Goal: Information Seeking & Learning: Understand process/instructions

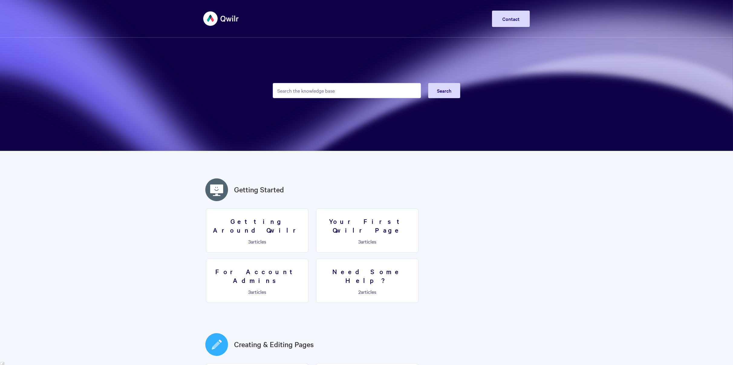
click at [306, 88] on input "Search the knowledge base" at bounding box center [347, 90] width 148 height 15
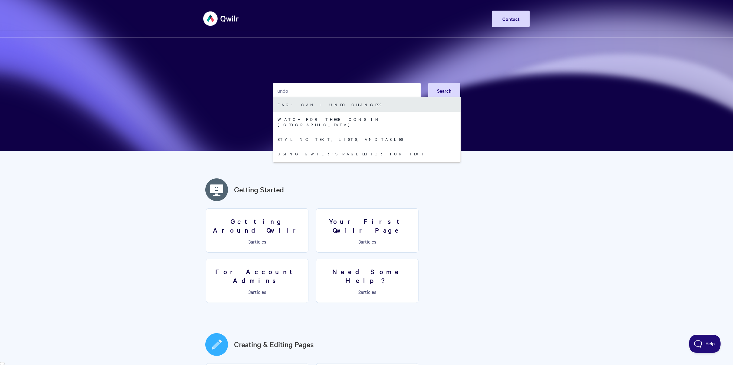
click at [312, 106] on link "FAQ: Can I undo changes?" at bounding box center [367, 104] width 188 height 15
click at [299, 91] on input "undo" at bounding box center [347, 90] width 148 height 15
drag, startPoint x: 299, startPoint y: 91, endPoint x: 250, endPoint y: 91, distance: 49.6
click at [250, 91] on section "undo Search FAQ: Can I undo changes? Watch for these icons in Qwilr Styling tex…" at bounding box center [366, 75] width 733 height 151
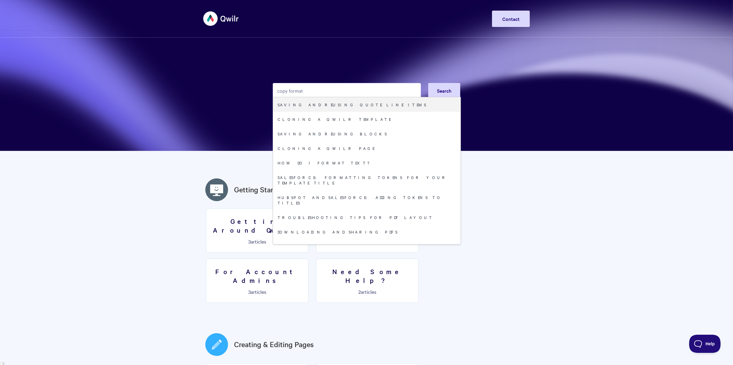
drag, startPoint x: 322, startPoint y: 91, endPoint x: 289, endPoint y: 90, distance: 33.3
click at [289, 90] on input "copy format" at bounding box center [347, 90] width 148 height 15
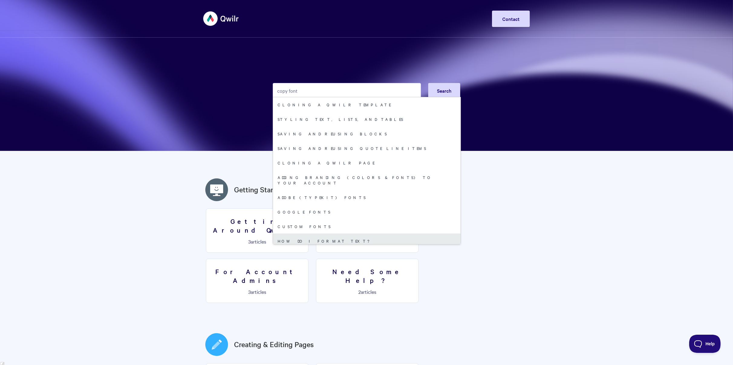
type input "copy font"
click at [329, 234] on link "How do I format text?" at bounding box center [367, 240] width 188 height 15
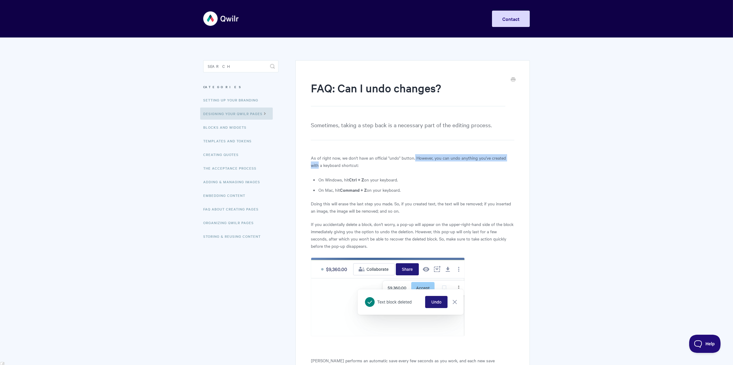
drag, startPoint x: 413, startPoint y: 157, endPoint x: 496, endPoint y: 157, distance: 82.6
type textarea "However, you can undo anything you've created with"
click at [526, 159] on div "FAQ: Can I undo changes? Sometimes, taking a step back is a necessary part of t…" at bounding box center [413, 246] width 234 height 373
click at [368, 170] on article "FAQ: Can I undo changes? Sometimes, taking a step back is a necessary part of t…" at bounding box center [413, 243] width 204 height 326
drag, startPoint x: 420, startPoint y: 152, endPoint x: 428, endPoint y: 149, distance: 7.8
